Goal: Task Accomplishment & Management: Manage account settings

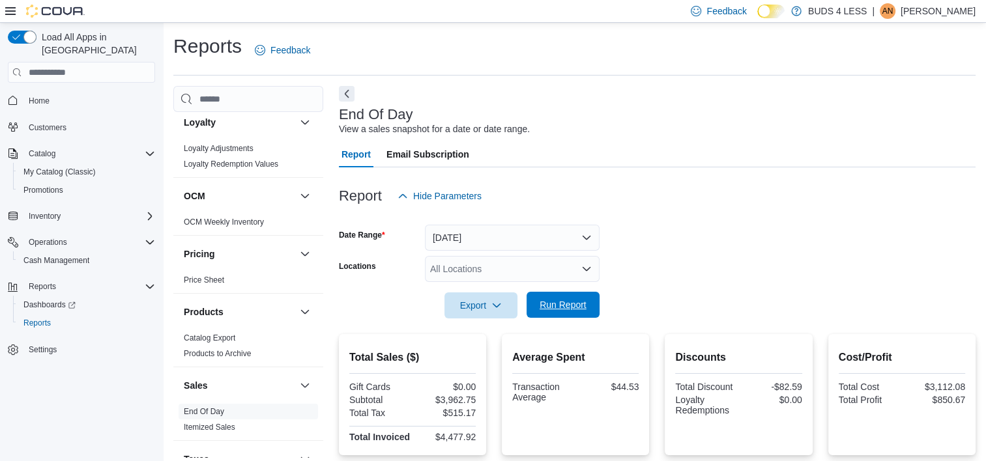
click at [534, 308] on span "Run Report" at bounding box center [562, 305] width 57 height 26
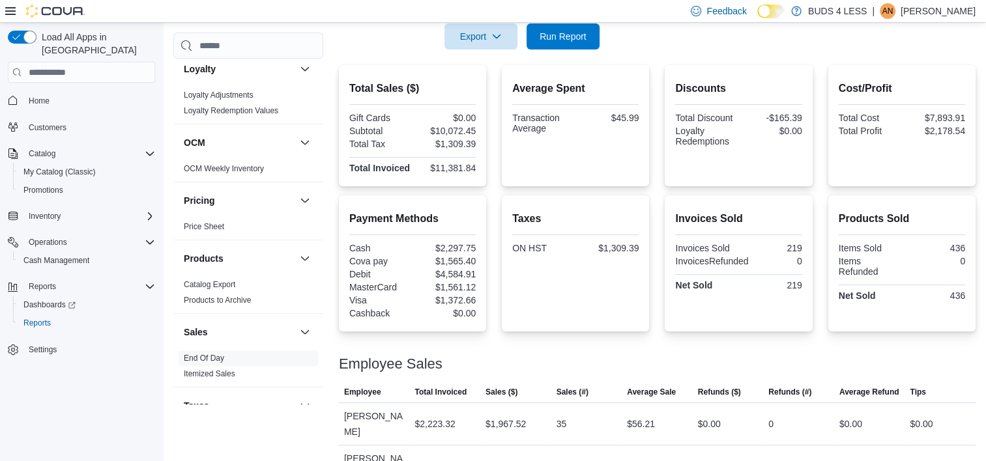
scroll to position [159, 0]
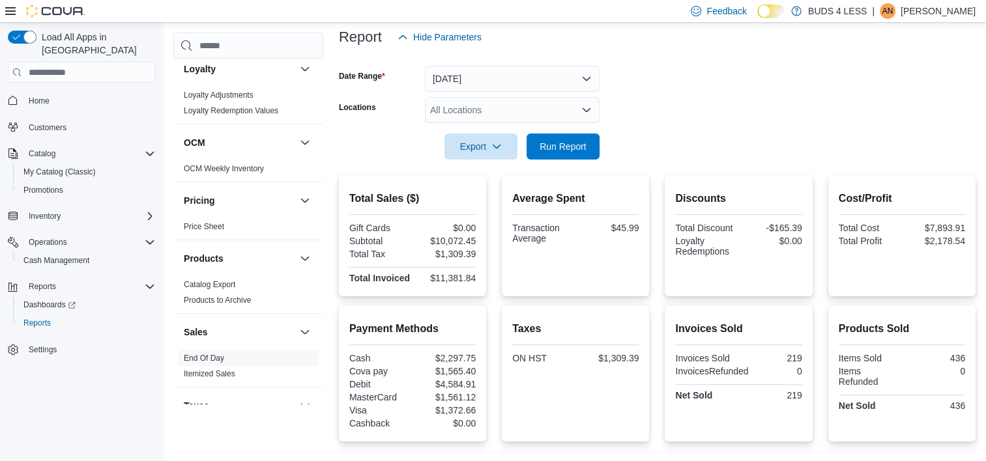
drag, startPoint x: 581, startPoint y: 162, endPoint x: 575, endPoint y: 149, distance: 14.3
click at [581, 162] on div at bounding box center [657, 168] width 637 height 16
click at [575, 143] on span "Run Report" at bounding box center [563, 145] width 47 height 13
click at [469, 111] on div "All Locations" at bounding box center [512, 110] width 175 height 26
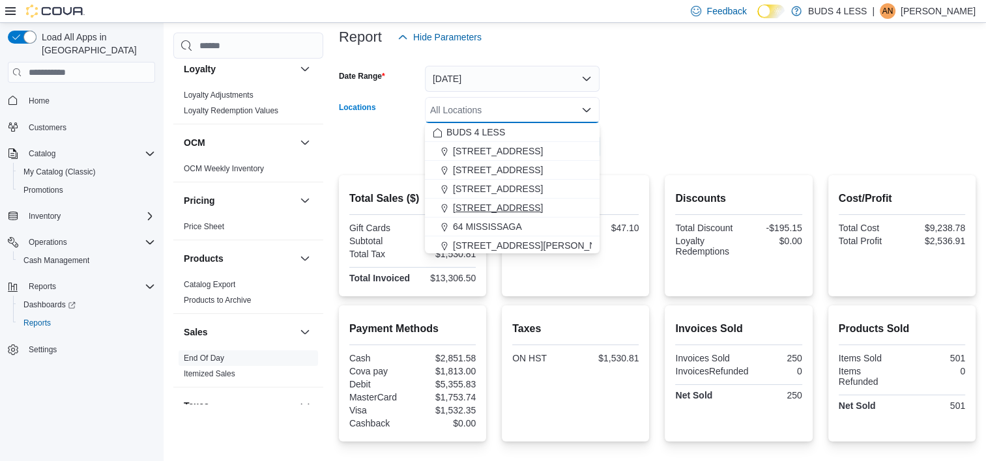
click at [497, 206] on span "[STREET_ADDRESS]" at bounding box center [498, 207] width 90 height 13
click at [693, 117] on form "Date Range [DATE] Locations [STREET_ADDRESS] Selected. [STREET_ADDRESS]. Press …" at bounding box center [657, 104] width 637 height 109
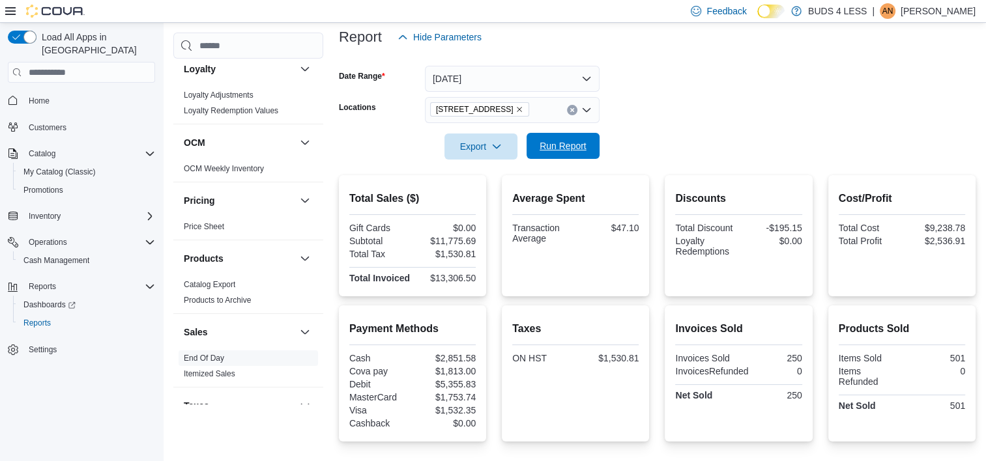
click at [592, 147] on button "Run Report" at bounding box center [563, 146] width 73 height 26
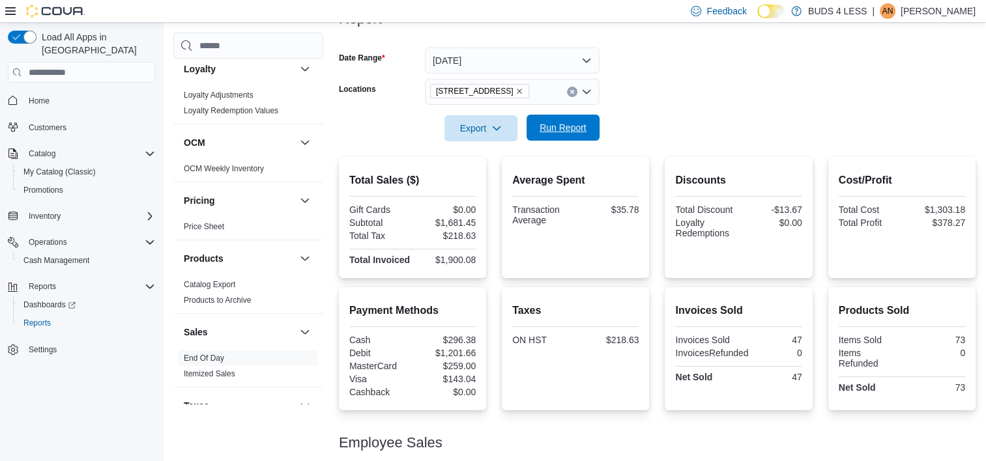
scroll to position [277, 0]
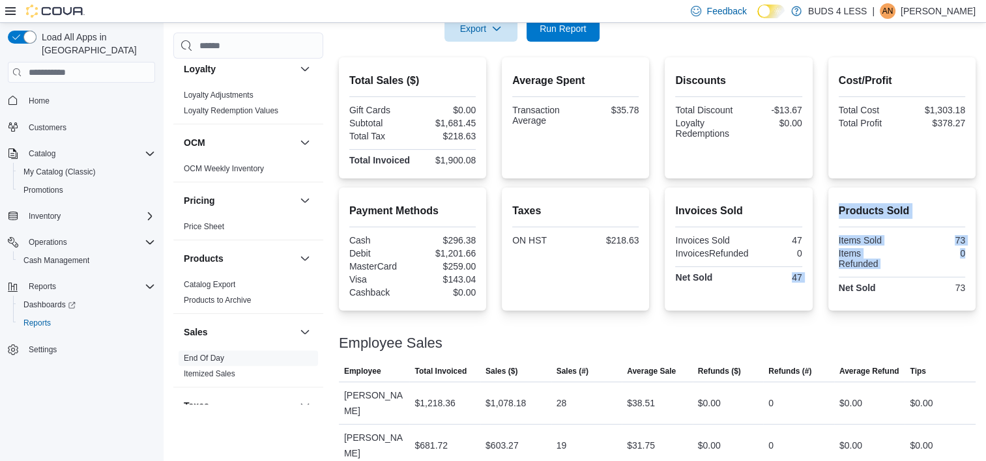
drag, startPoint x: 783, startPoint y: 275, endPoint x: 828, endPoint y: 272, distance: 44.4
click at [828, 272] on div "Payment Methods Cash $296.38 Debit $1,201.66 MasterCard $259.00 Visa $143.04 Ca…" at bounding box center [657, 249] width 637 height 123
drag, startPoint x: 828, startPoint y: 272, endPoint x: 810, endPoint y: 295, distance: 29.3
click at [810, 295] on div "Invoices Sold Invoices Sold 47 InvoicesRefunded 0 Net Sold 47" at bounding box center [738, 249] width 147 height 123
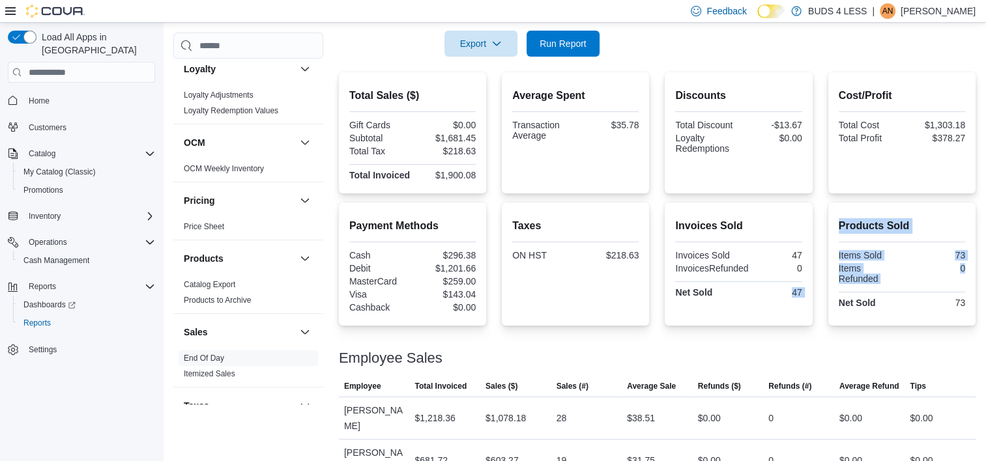
scroll to position [81, 0]
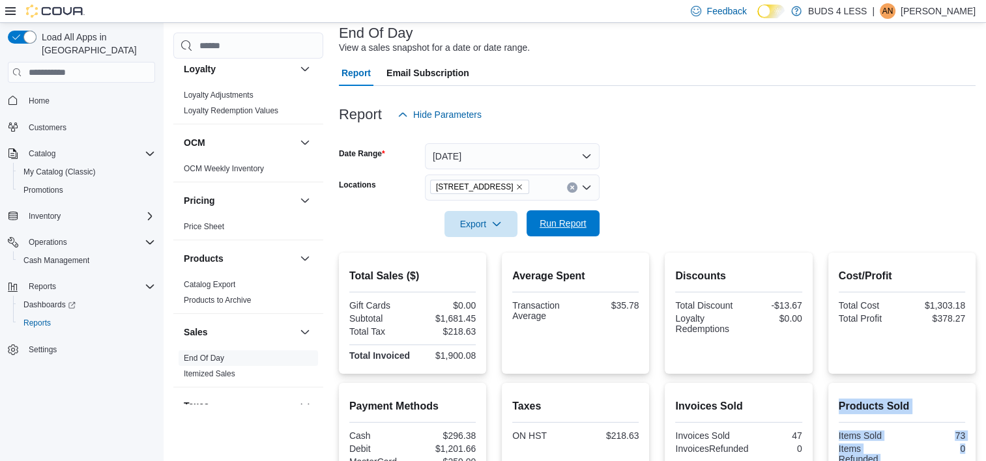
click at [560, 234] on span "Run Report" at bounding box center [562, 223] width 57 height 26
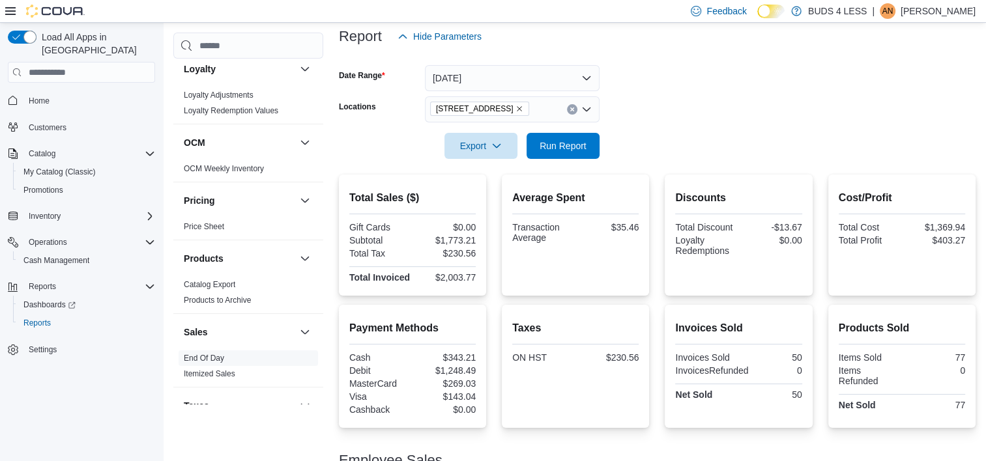
scroll to position [147, 0]
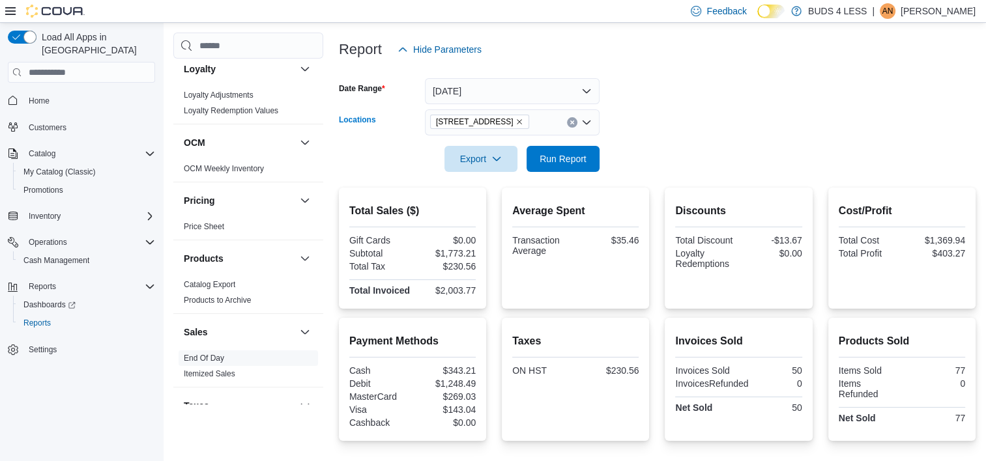
click at [571, 119] on button "Clear input" at bounding box center [572, 122] width 10 height 10
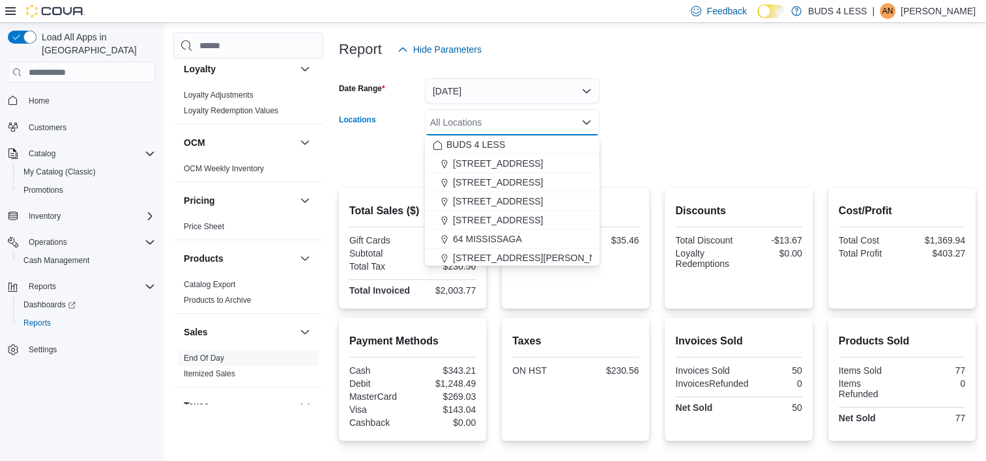
click at [725, 129] on form "Date Range [DATE] Locations All Locations Combo box. Selected. Combo box input.…" at bounding box center [657, 117] width 637 height 109
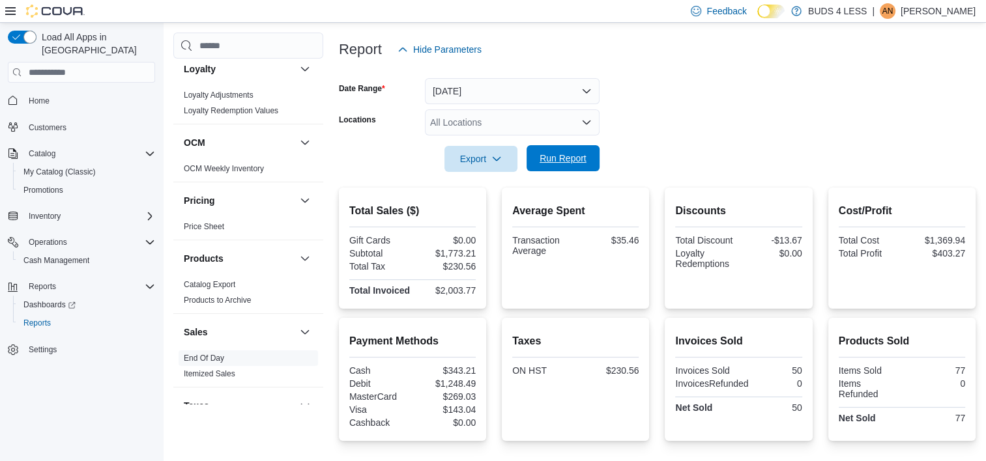
click at [569, 162] on span "Run Report" at bounding box center [563, 158] width 47 height 13
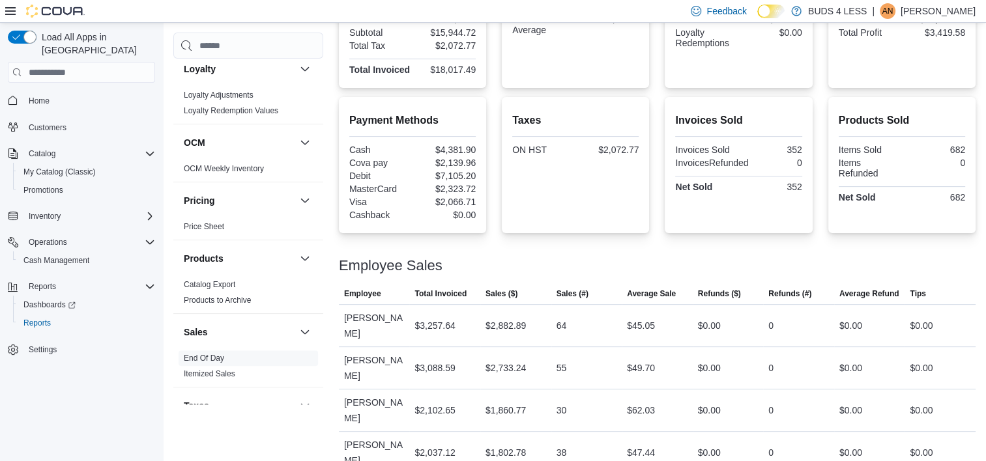
scroll to position [97, 0]
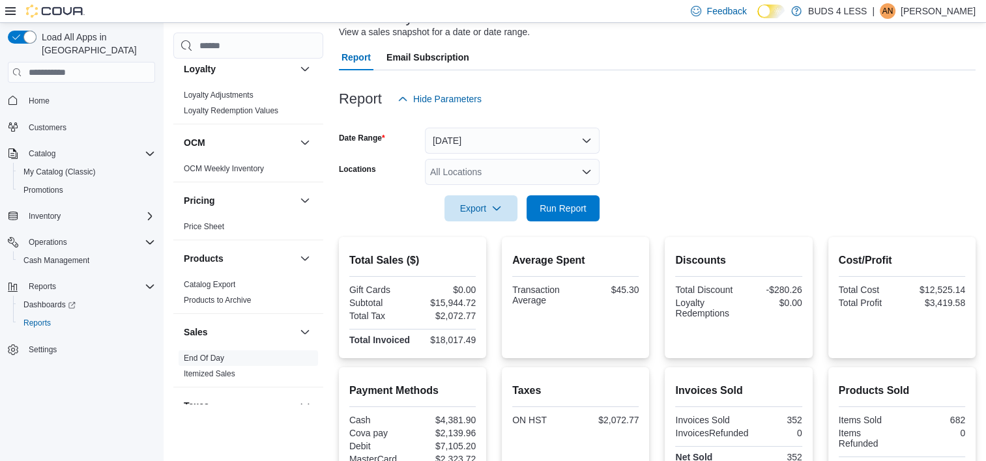
click at [567, 188] on div at bounding box center [657, 190] width 637 height 10
click at [562, 217] on span "Run Report" at bounding box center [562, 208] width 57 height 26
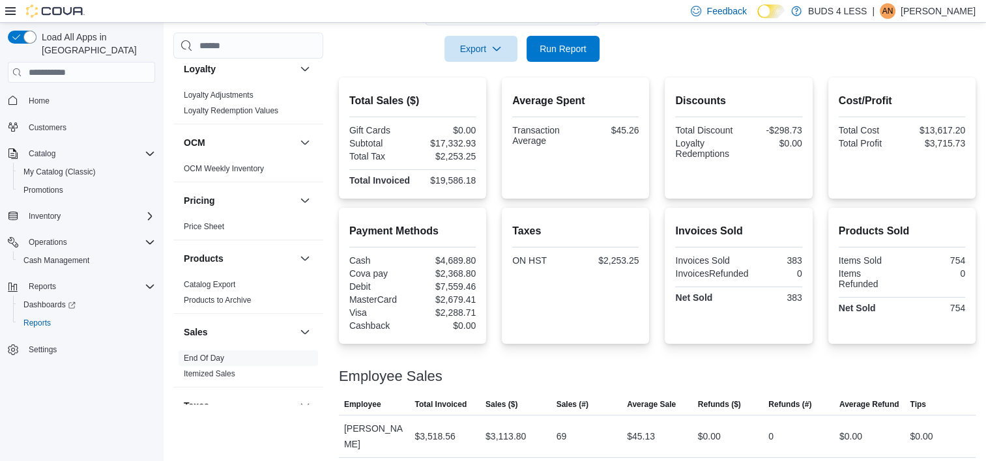
scroll to position [0, 0]
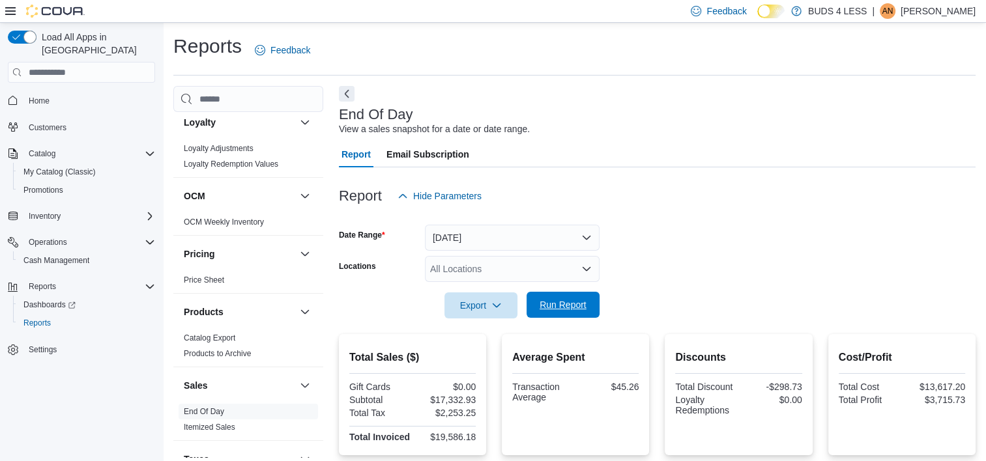
click at [568, 297] on span "Run Report" at bounding box center [562, 305] width 57 height 26
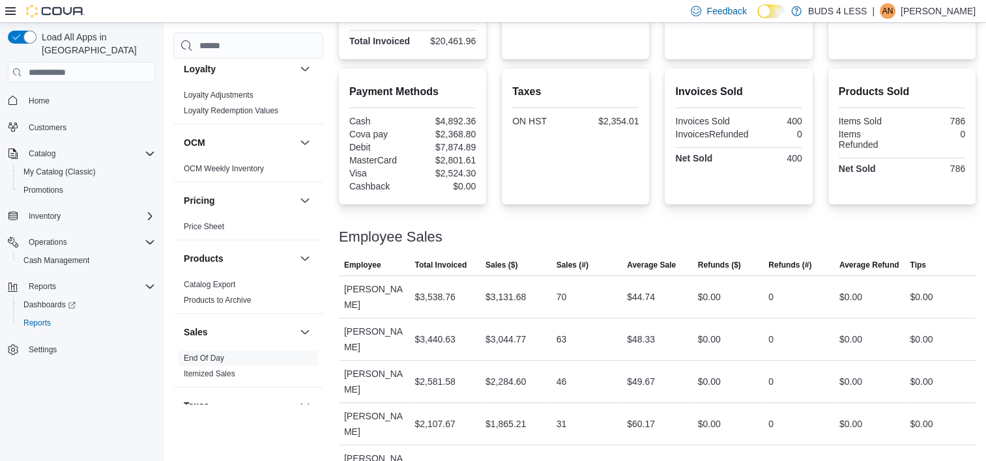
scroll to position [620, 0]
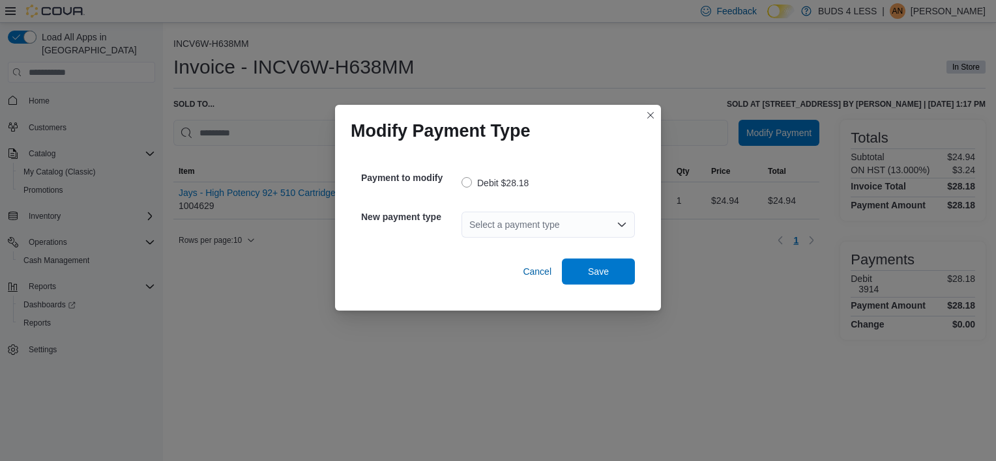
click at [536, 224] on div "Select a payment type" at bounding box center [547, 225] width 173 height 26
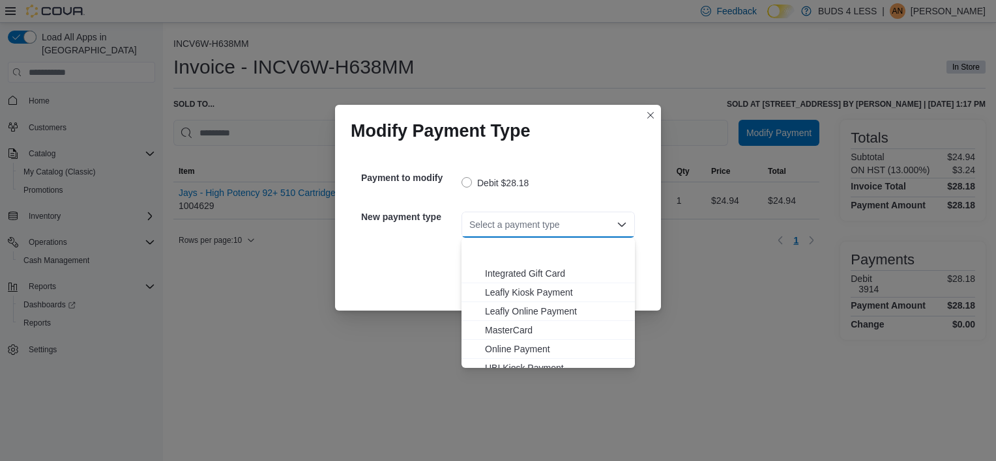
scroll to position [153, 0]
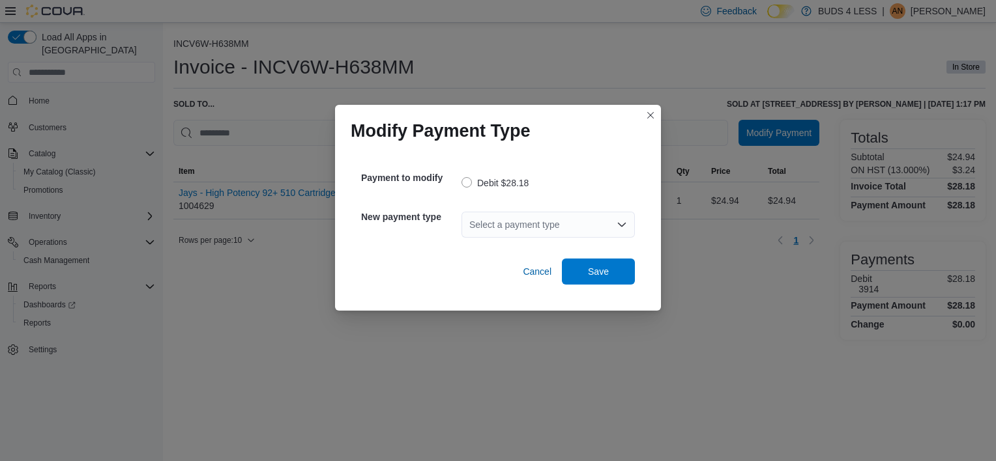
click at [506, 369] on div "Modify Payment Type Payment to modify Debit $28.18 New payment type Select a pa…" at bounding box center [498, 230] width 996 height 461
click at [539, 234] on div "Select a payment type" at bounding box center [547, 225] width 173 height 26
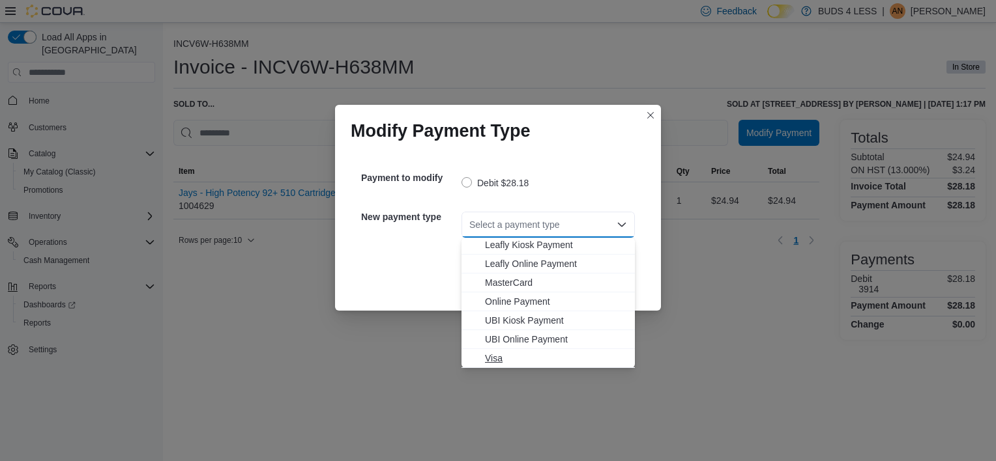
click at [519, 358] on span "Visa" at bounding box center [556, 358] width 142 height 13
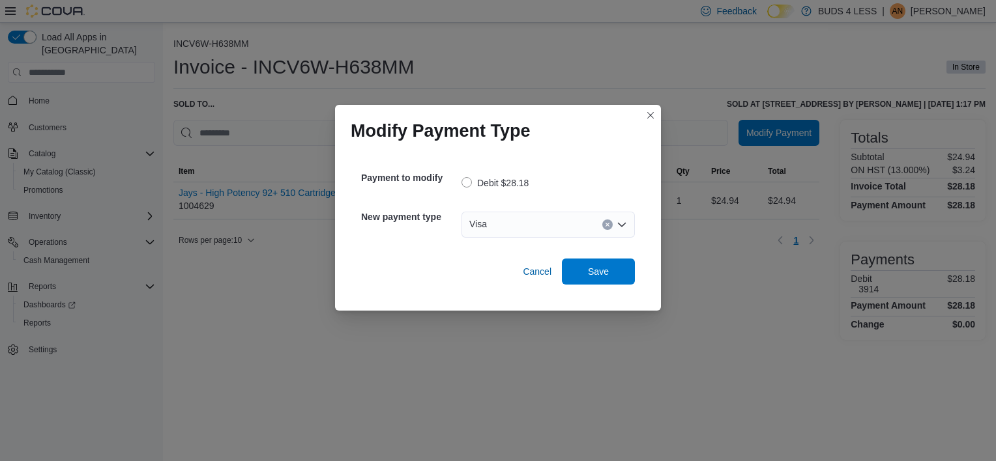
click at [602, 285] on div "Payment to modify Debit $28.18 New payment type Visa Combo box. Selected. Visa.…" at bounding box center [498, 223] width 295 height 143
click at [594, 272] on span "Save" at bounding box center [598, 271] width 21 height 13
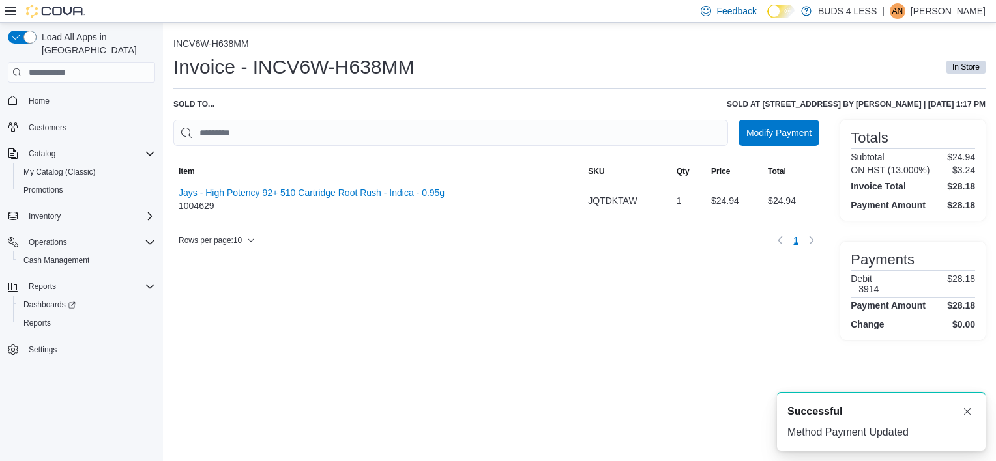
scroll to position [0, 0]
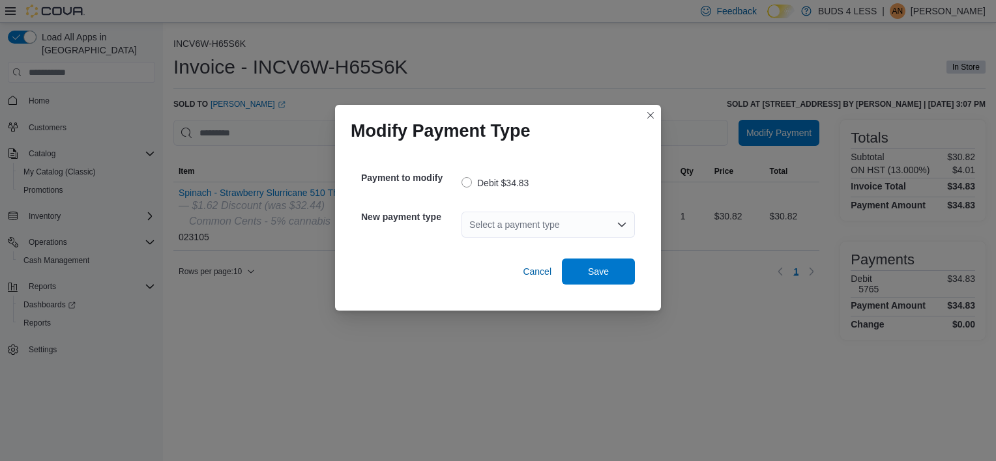
click at [501, 222] on div "Select a payment type" at bounding box center [547, 225] width 173 height 26
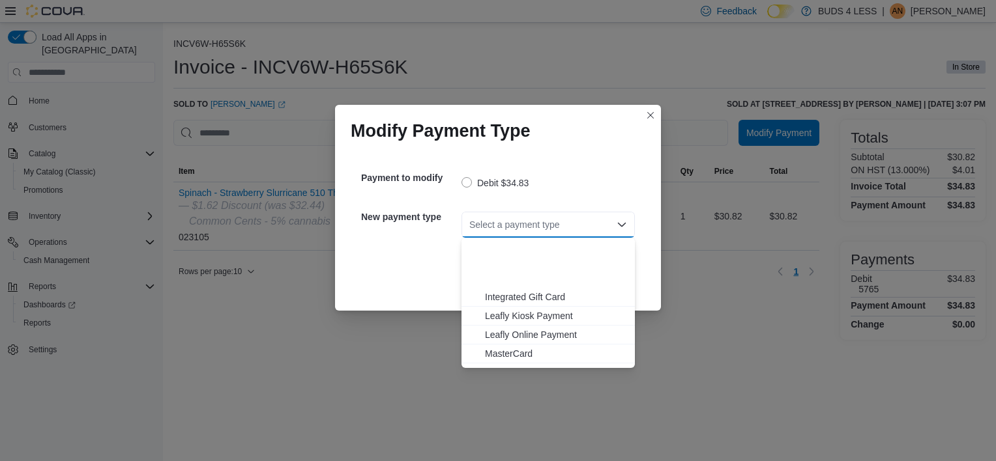
scroll to position [153, 0]
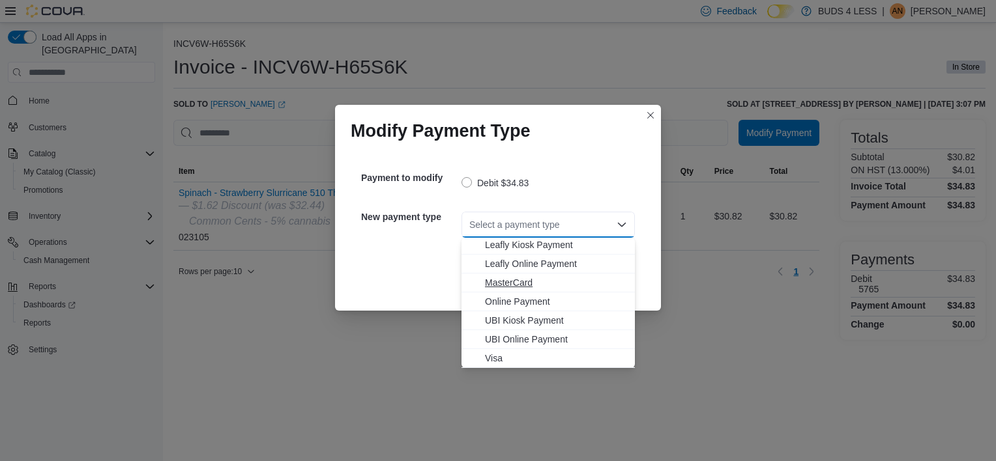
click at [529, 279] on span "MasterCard" at bounding box center [556, 282] width 142 height 13
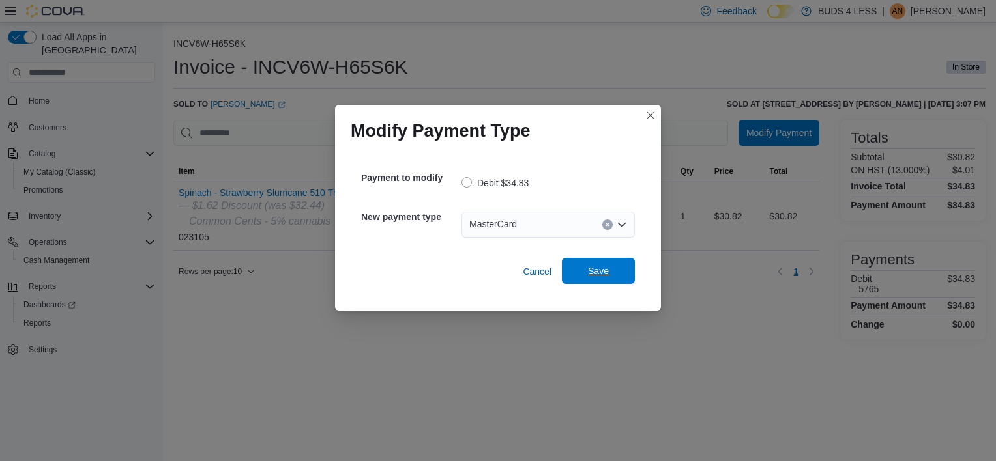
click at [620, 271] on span "Save" at bounding box center [598, 271] width 57 height 26
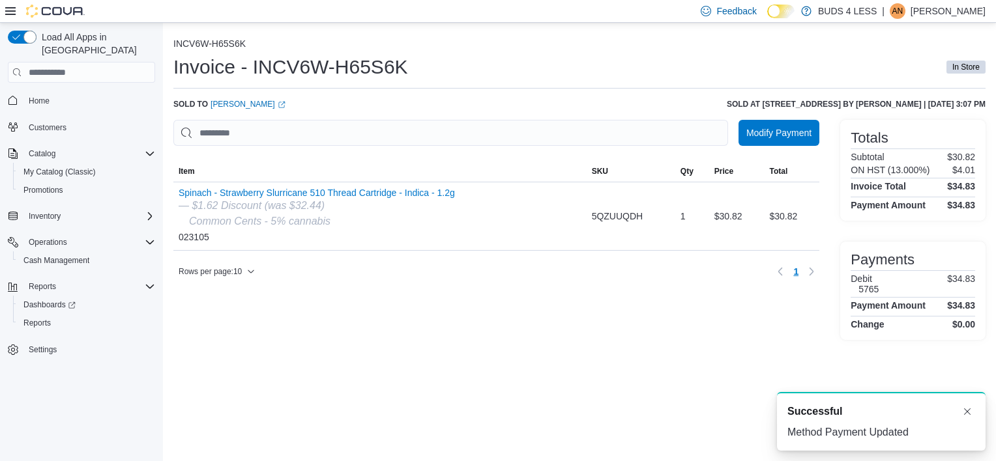
scroll to position [0, 0]
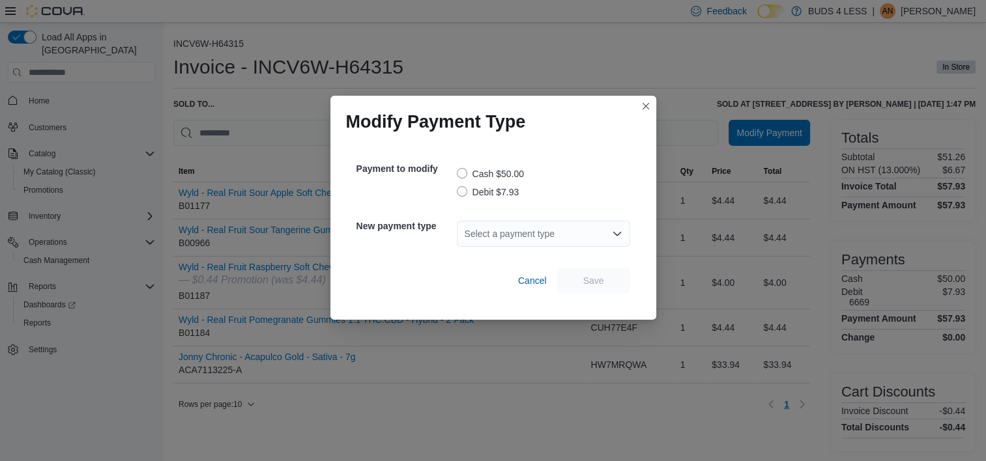
click at [470, 199] on label "Debit $7.93" at bounding box center [488, 192] width 63 height 16
click at [482, 240] on div "Select a payment type" at bounding box center [543, 234] width 173 height 26
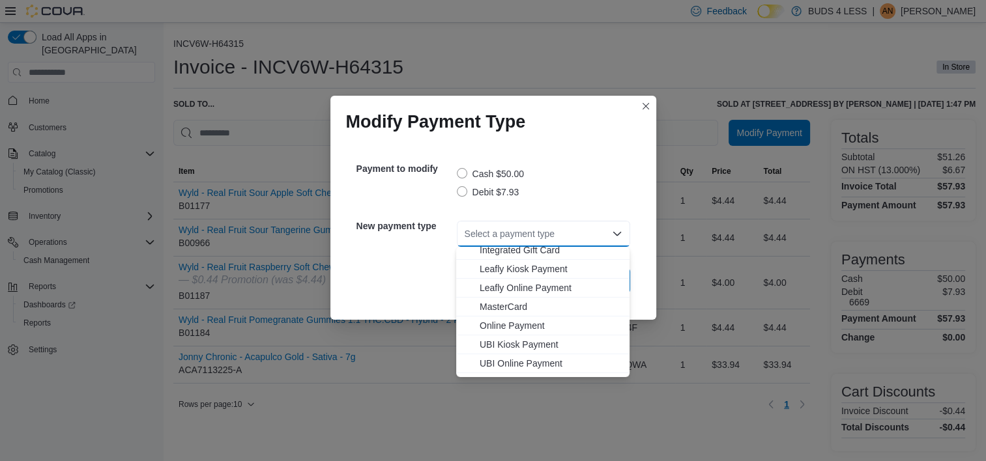
scroll to position [153, 0]
click at [506, 362] on span "Visa" at bounding box center [551, 367] width 142 height 13
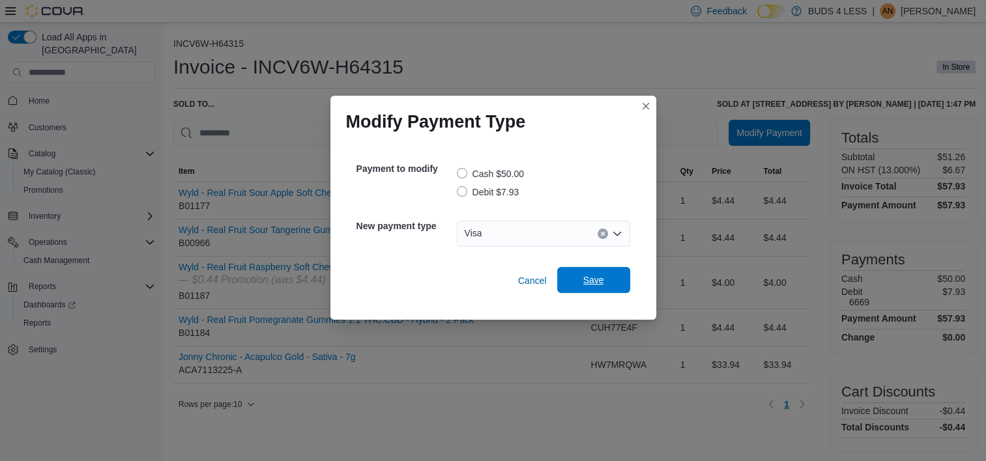
click at [581, 274] on span "Save" at bounding box center [593, 280] width 57 height 26
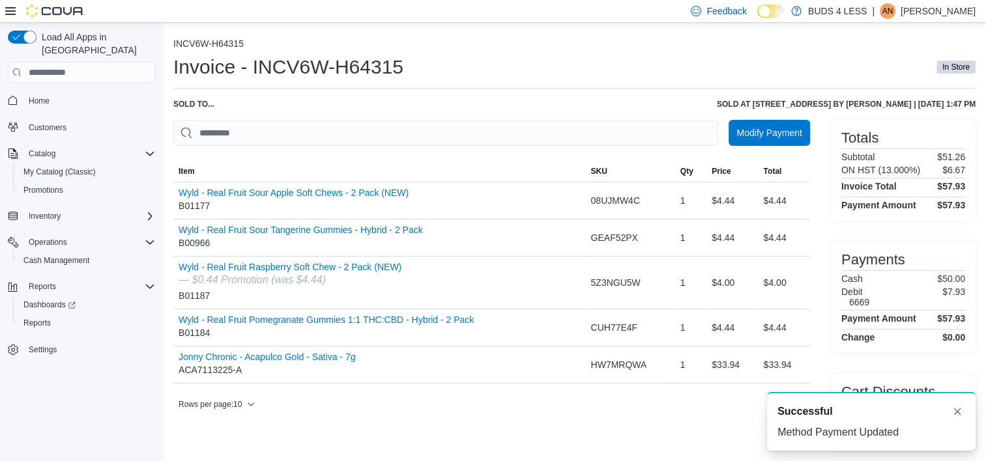
scroll to position [0, 0]
